Goal: Information Seeking & Learning: Learn about a topic

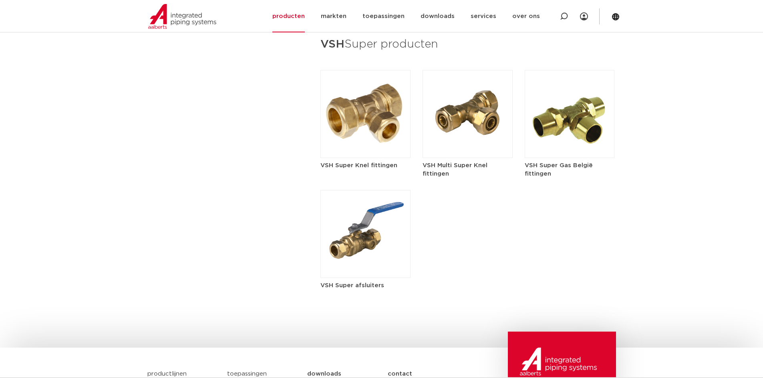
scroll to position [1121, 0]
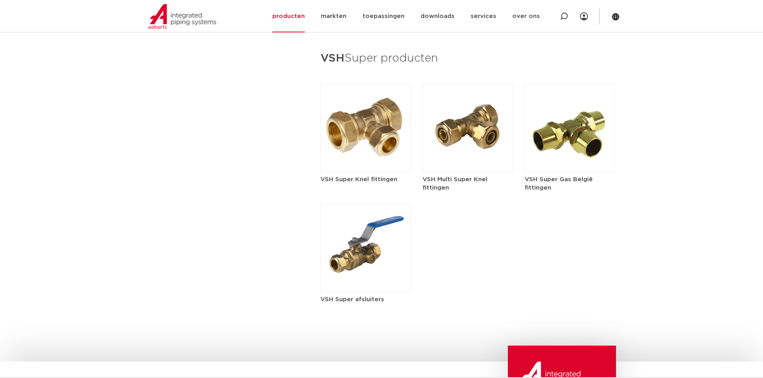
click at [364, 299] on h5 "VSH Super afsluiters" at bounding box center [365, 299] width 90 height 8
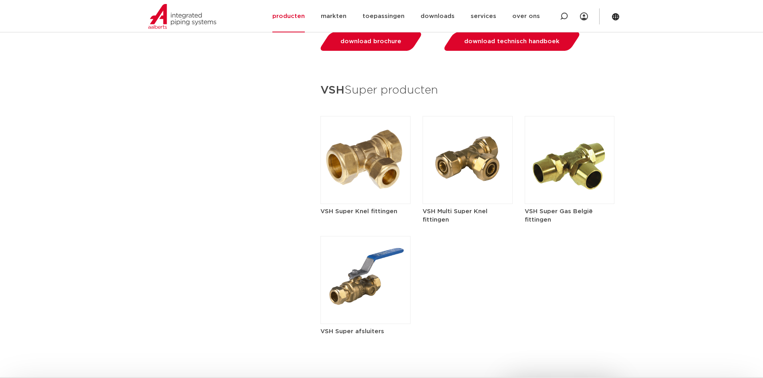
scroll to position [1121, 0]
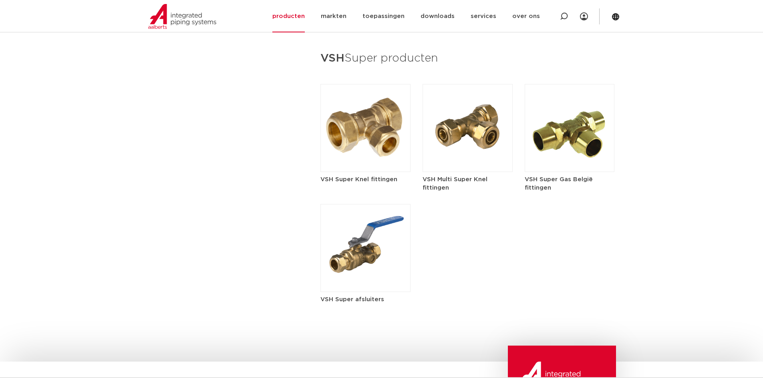
click at [368, 178] on h5 "VSH Super Knel fittingen" at bounding box center [365, 179] width 90 height 8
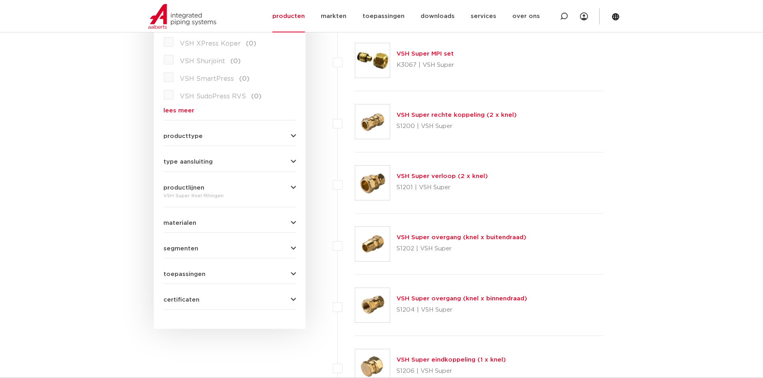
scroll to position [280, 0]
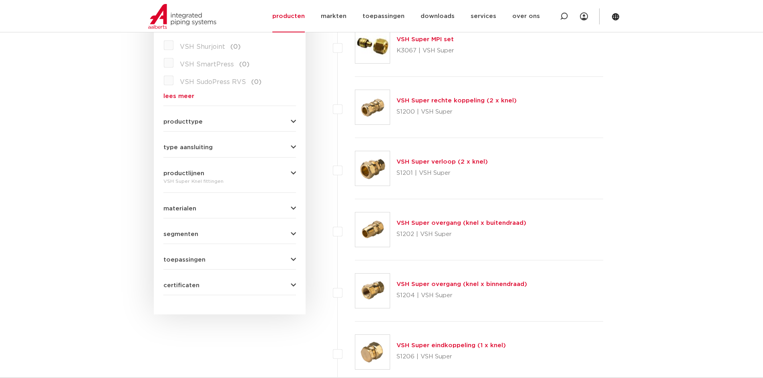
click at [476, 222] on link "VSH Super overgang (knel x buitendraad)" at bounding box center [461, 223] width 130 height 6
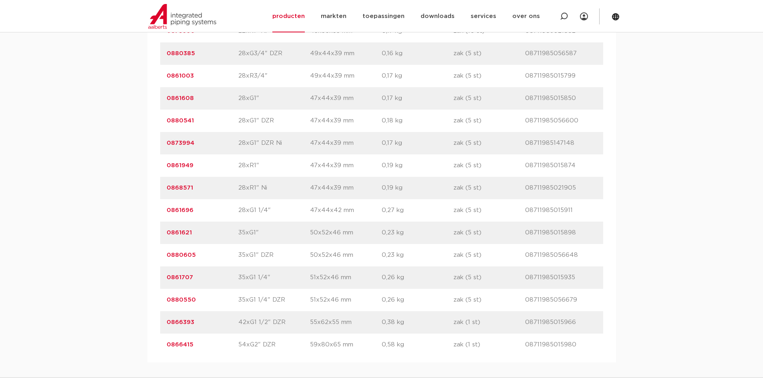
scroll to position [1962, 0]
